Goal: Task Accomplishment & Management: Manage account settings

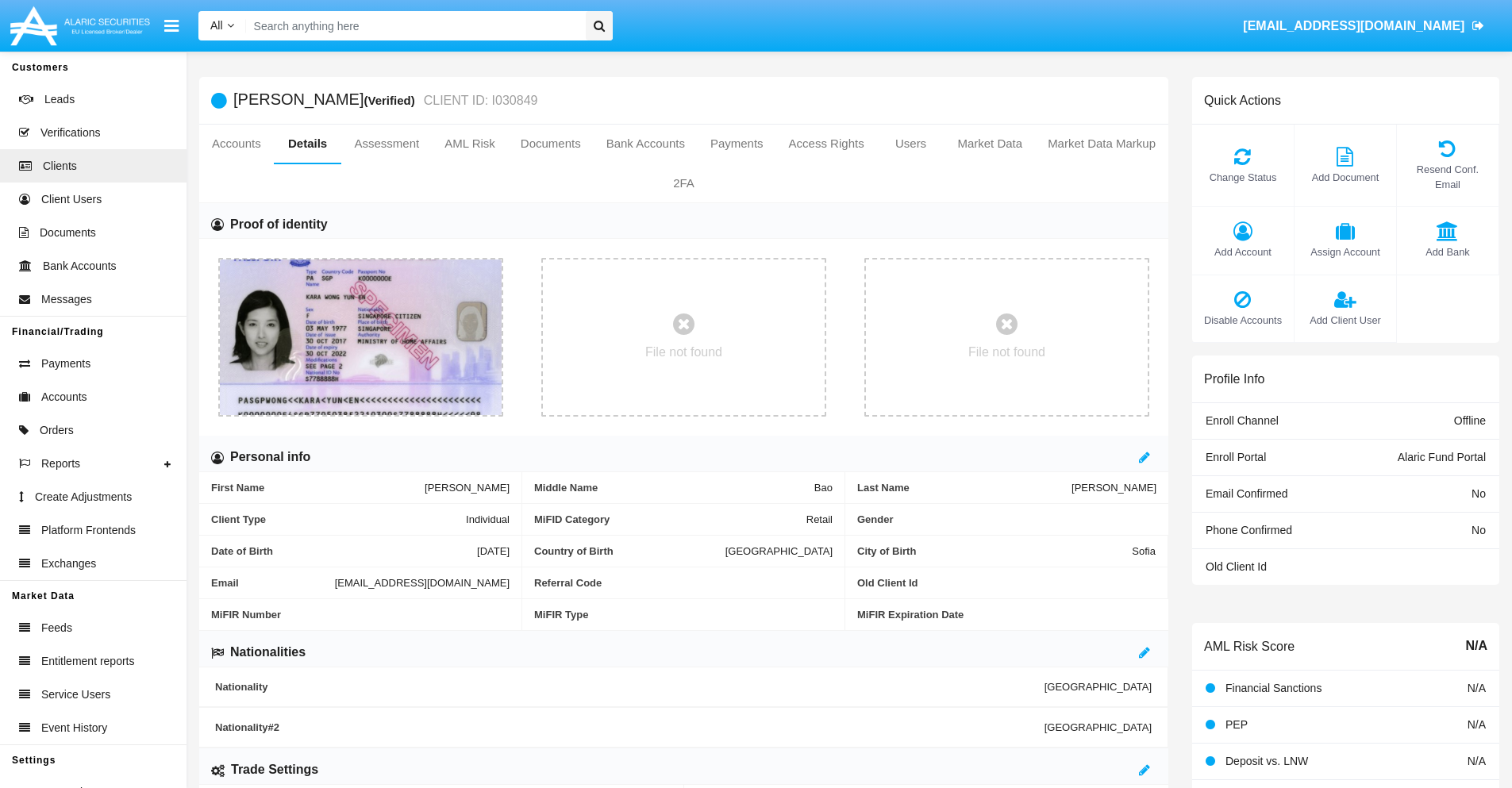
click at [1242, 251] on span "Add Account" at bounding box center [1242, 252] width 86 height 15
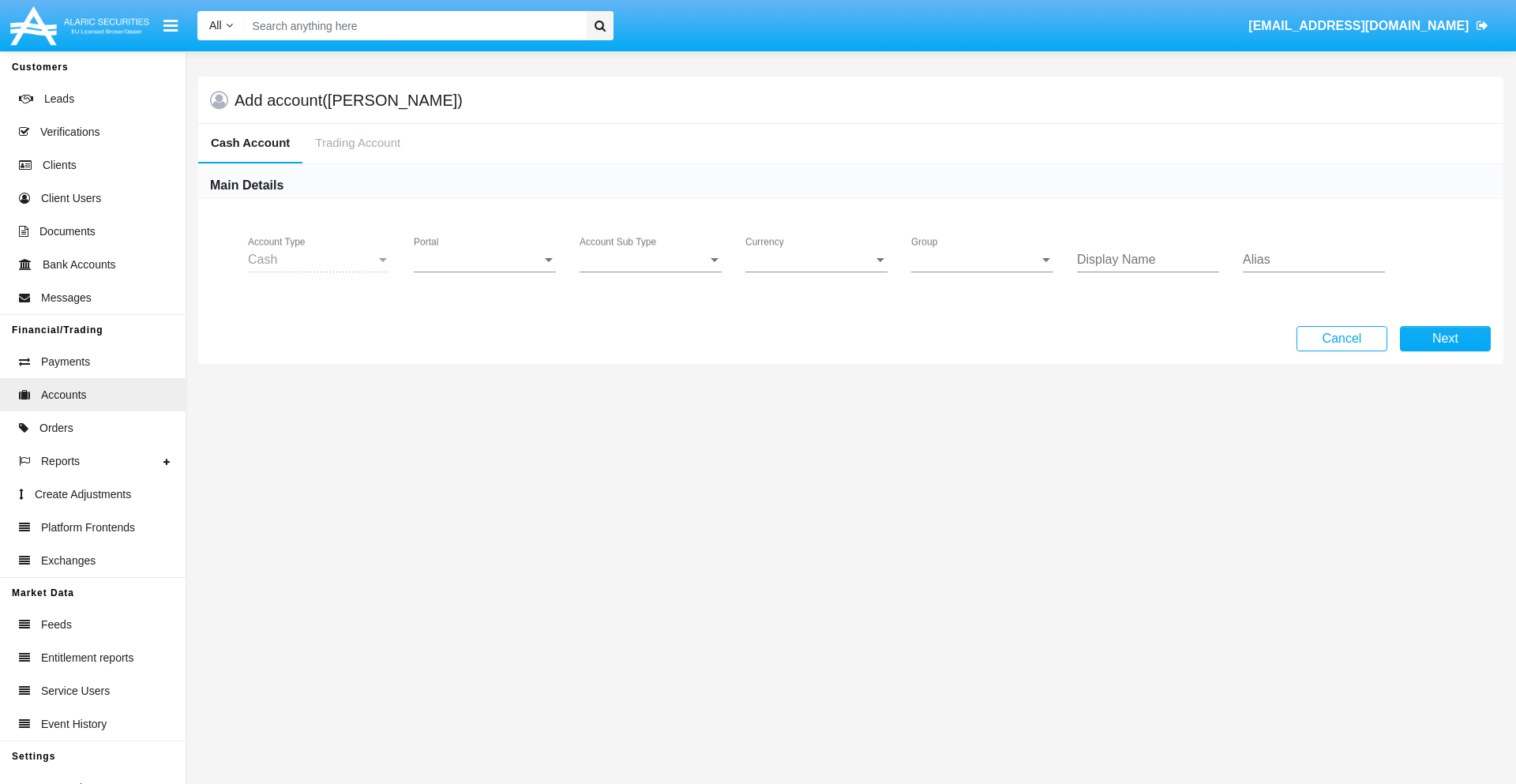
click at [485, 259] on span "Portal" at bounding box center [478, 259] width 128 height 14
click at [486, 347] on span "Alaric Fund Portal" at bounding box center [486, 347] width 146 height 38
click at [650, 259] on span "Account Sub Type" at bounding box center [643, 259] width 128 height 14
click at [650, 271] on span "Fund Cash" at bounding box center [638, 271] width 117 height 38
click at [982, 259] on span "Group" at bounding box center [975, 259] width 128 height 14
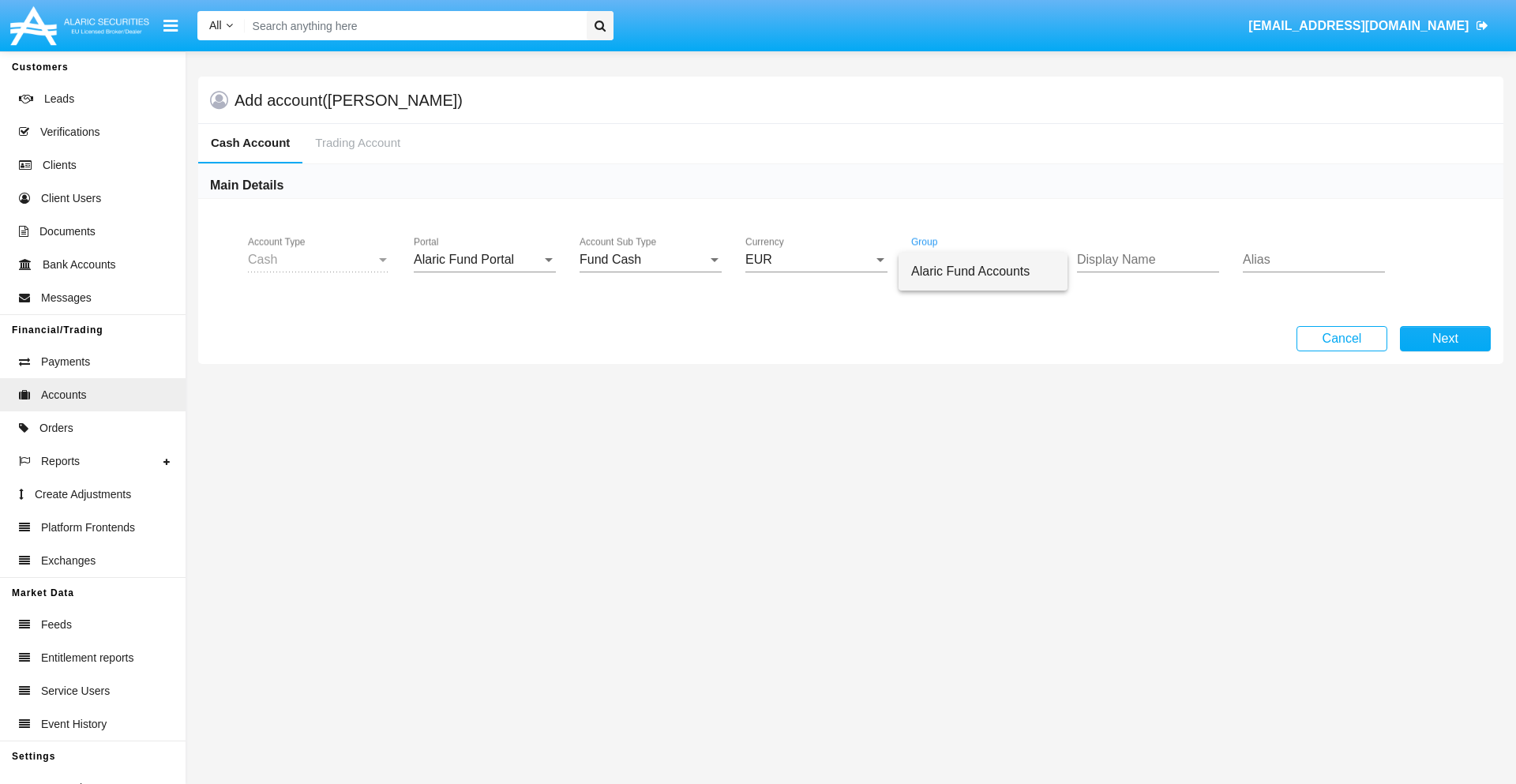
click at [983, 271] on span "Alaric Fund Accounts" at bounding box center [983, 271] width 144 height 38
type input "azure"
type input "grey"
click at [1444, 339] on button "Next" at bounding box center [1445, 339] width 91 height 25
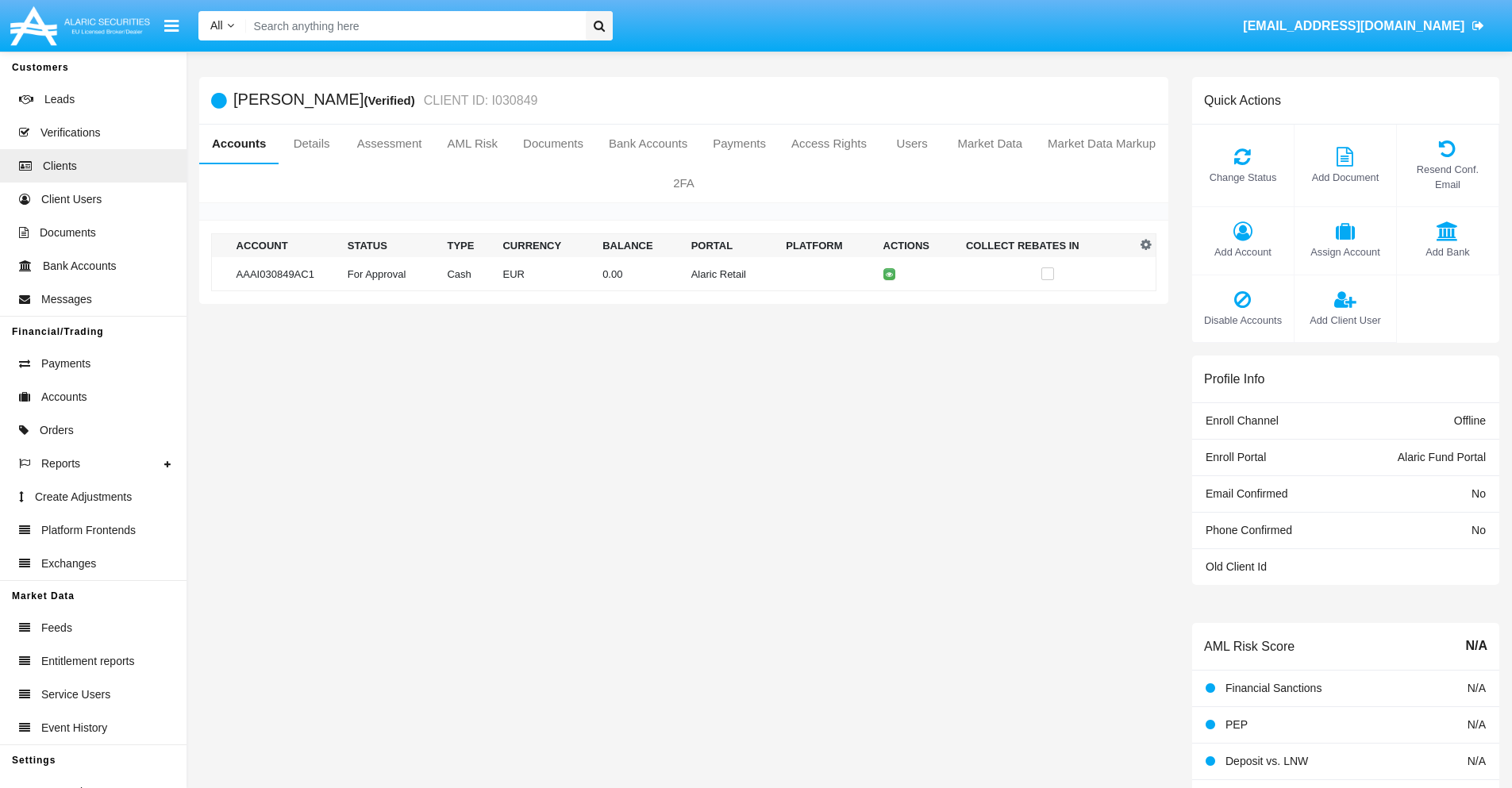
click at [685, 273] on td "Alaric Retail" at bounding box center [732, 274] width 95 height 34
click at [1242, 177] on span "Change Status" at bounding box center [1242, 178] width 86 height 15
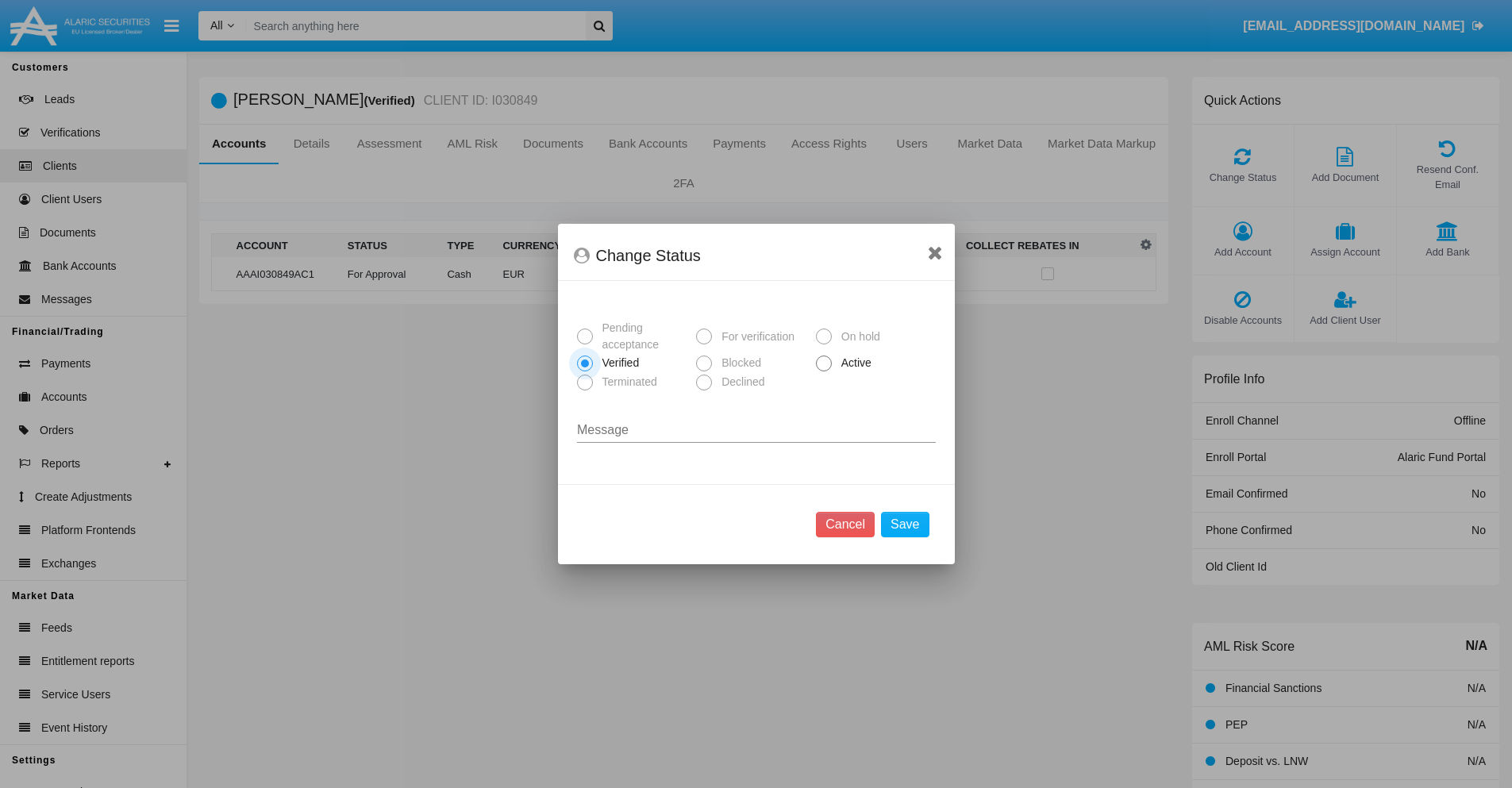
click at [853, 362] on span "Active" at bounding box center [853, 363] width 44 height 17
click at [824, 372] on input "Active" at bounding box center [823, 372] width 1 height 1
radio input "true"
click at [905, 525] on button "Save" at bounding box center [905, 525] width 47 height 25
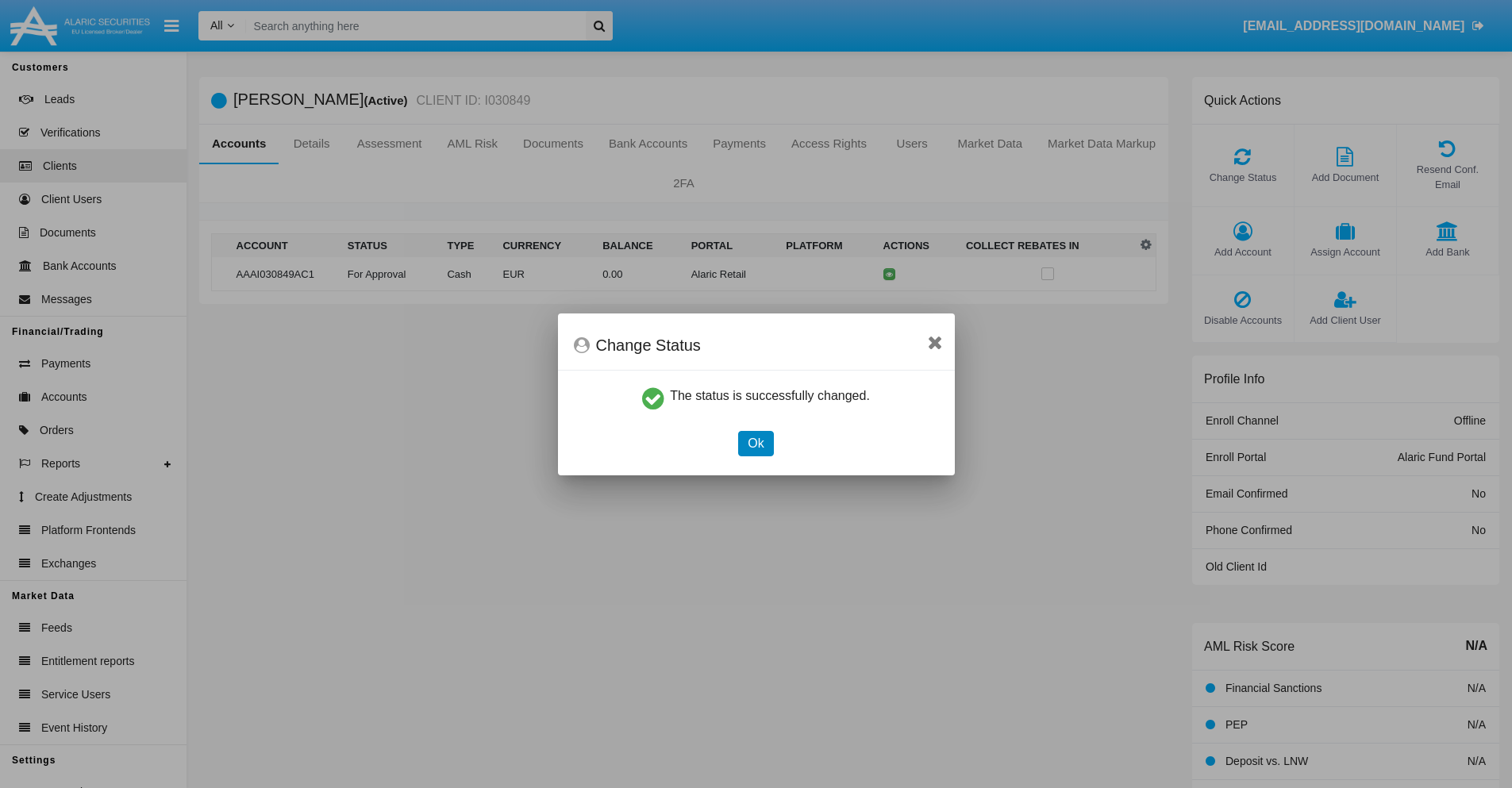
click at [755, 443] on button "Ok" at bounding box center [755, 444] width 35 height 25
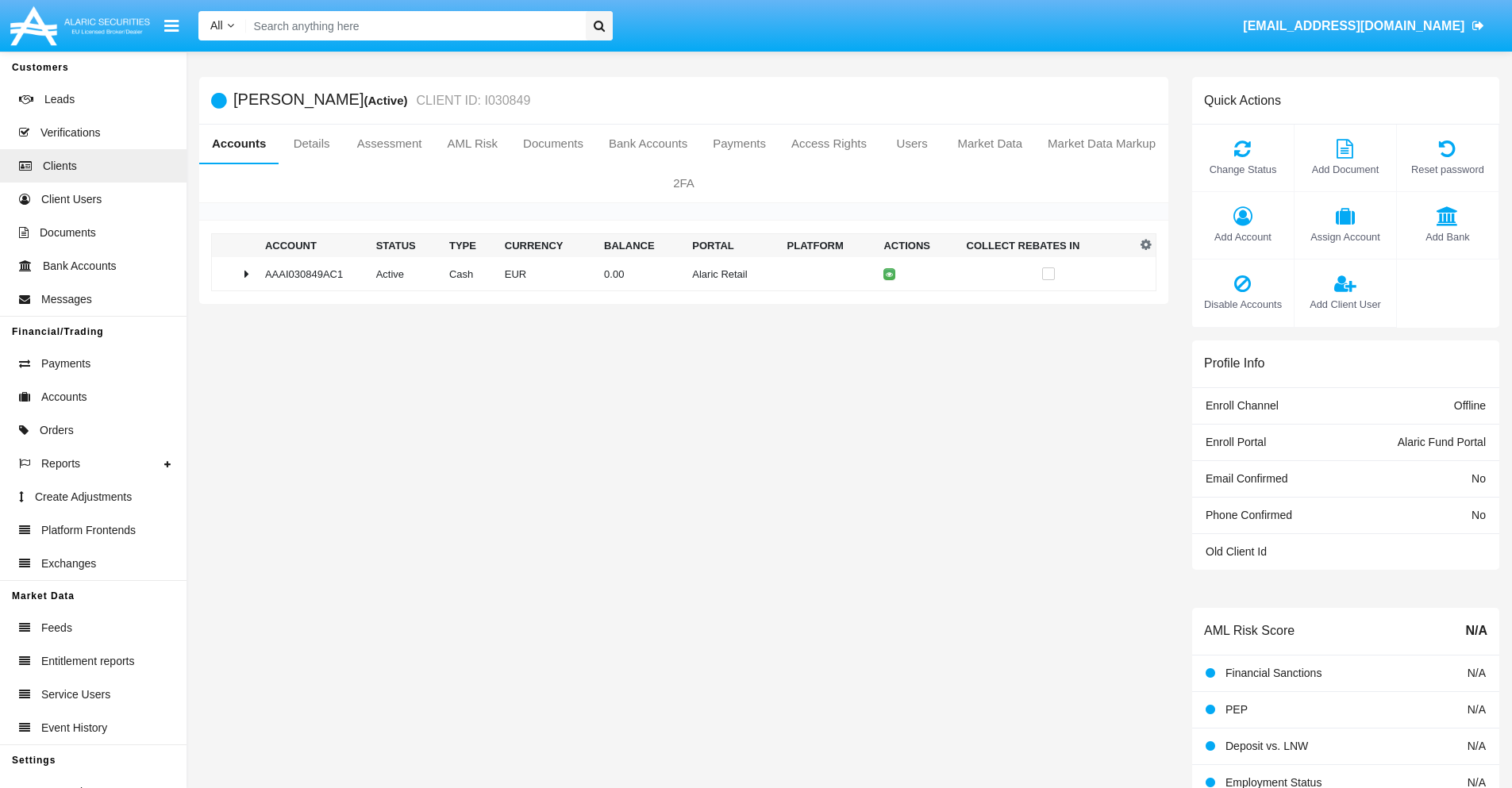
click at [678, 273] on td "0.00" at bounding box center [642, 274] width 88 height 34
click at [889, 307] on icon at bounding box center [892, 307] width 7 height 7
